Goal: Transaction & Acquisition: Purchase product/service

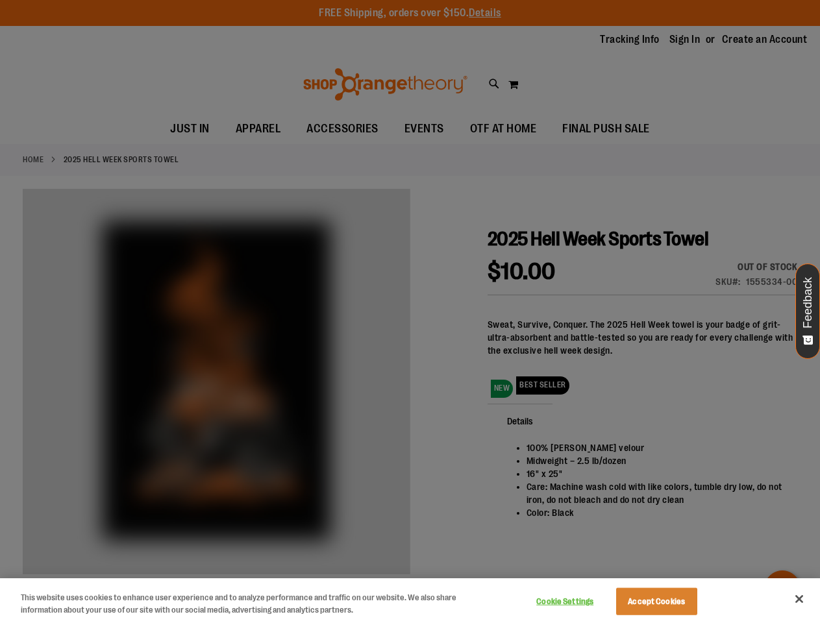
click at [409, 312] on div at bounding box center [410, 311] width 820 height 623
click at [581, 602] on button "Cookie Settings" at bounding box center [564, 602] width 81 height 26
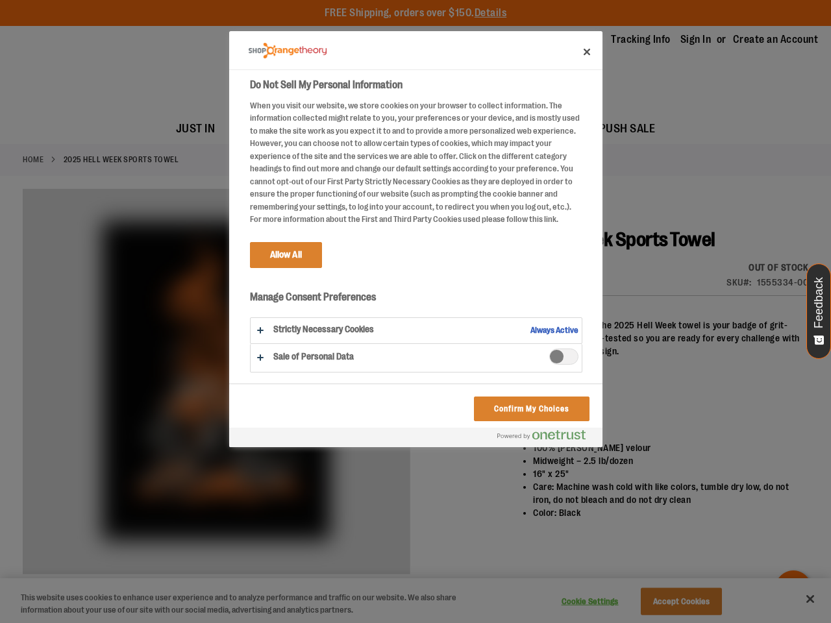
click at [672, 602] on div at bounding box center [415, 311] width 831 height 623
click at [799, 599] on div at bounding box center [415, 311] width 831 height 623
click at [807, 311] on button "Feedback" at bounding box center [818, 310] width 25 height 95
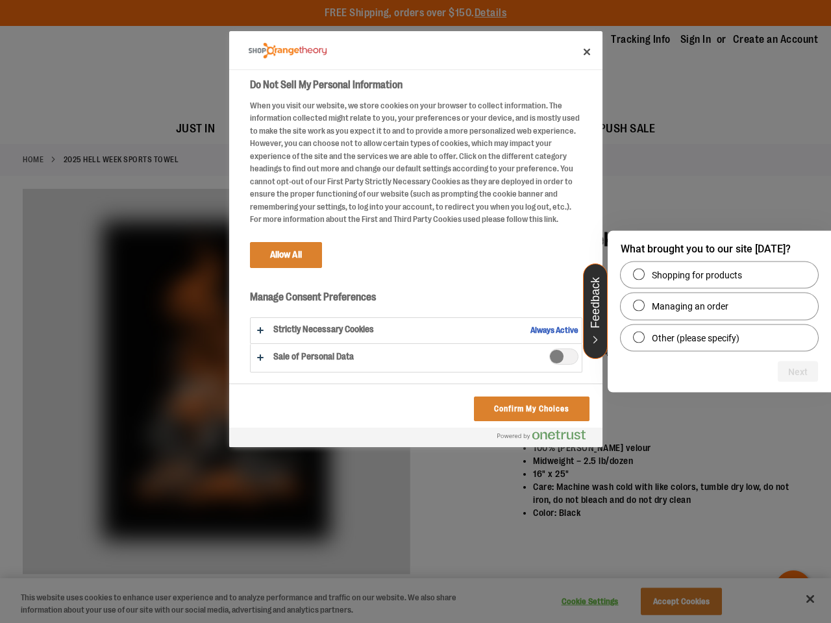
click at [679, 622] on html "Skip to Content The store will not work correctly when cookies are disabled. FR…" at bounding box center [415, 311] width 831 height 623
